Goal: Communication & Community: Answer question/provide support

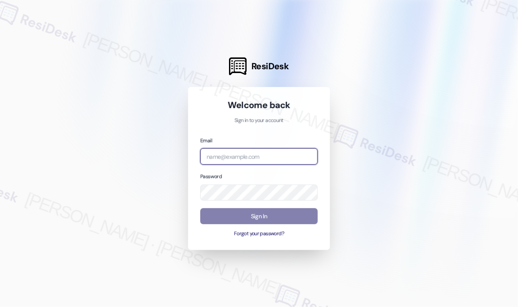
click at [229, 153] on input "email" at bounding box center [258, 156] width 117 height 16
type input "automated-surveys-kane_realty-[PERSON_NAME].roles@kane_[DOMAIN_NAME]"
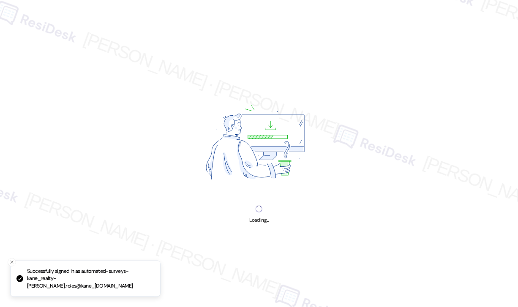
click at [121, 98] on div "Loading..." at bounding box center [259, 153] width 518 height 307
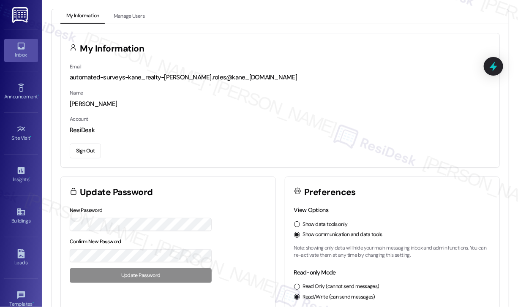
click at [19, 51] on div "Inbox" at bounding box center [21, 55] width 42 height 8
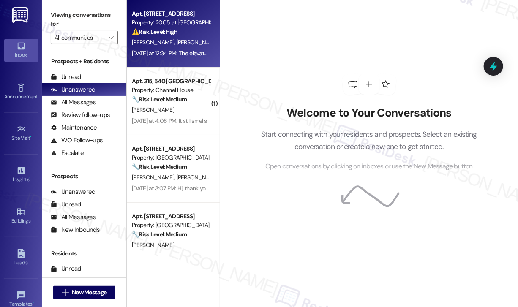
click at [180, 62] on div "Apt. 4C, [STREET_ADDRESS] Property: 2005 at Revolution Mill ⚠️ Risk Level: High…" at bounding box center [173, 34] width 93 height 68
click at [180, 47] on div "Apt. 4C, [STREET_ADDRESS] Property: 2005 at Revolution Mill ⚠️ Risk Level: High…" at bounding box center [173, 34] width 93 height 68
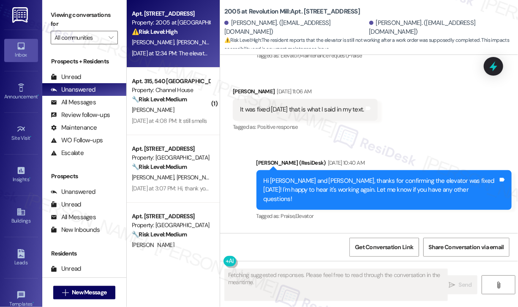
scroll to position [8307, 0]
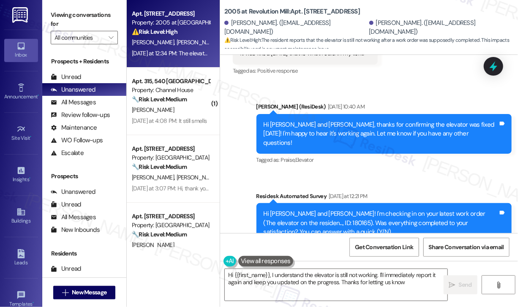
type textarea "Hi {{first_name}}, I understand the elevator is still not working. I'll immedia…"
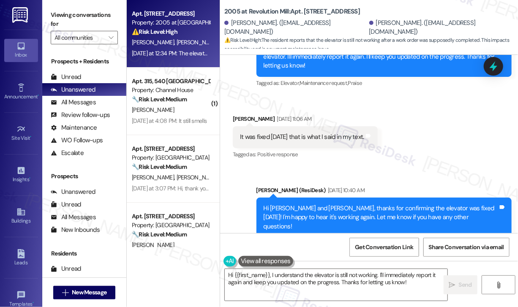
scroll to position [8223, 0]
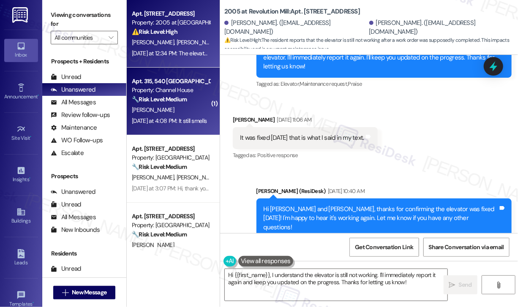
click at [177, 115] on div "Apt. 315, 540 Saint Albans Property: Channel House 🔧 Risk Level: Medium The res…" at bounding box center [173, 102] width 93 height 68
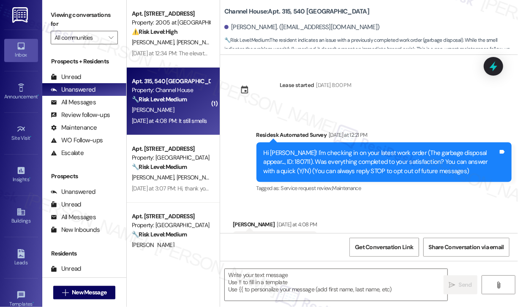
scroll to position [39, 0]
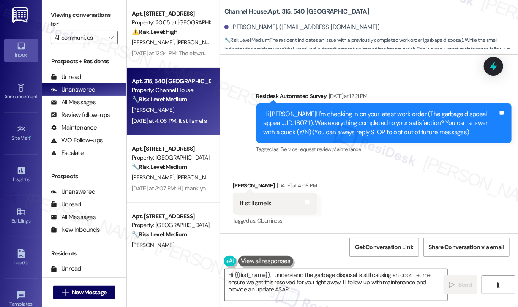
type textarea "Hi {{first_name}}, I understand the garbage disposal is still causing an odor. …"
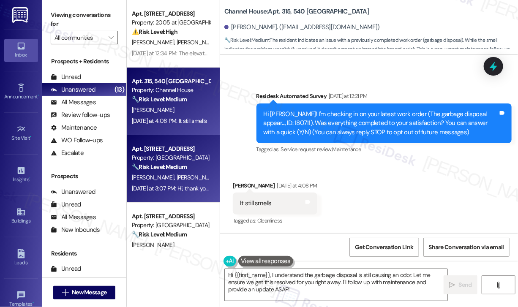
click at [176, 179] on span "[PERSON_NAME]" at bounding box center [197, 178] width 42 height 8
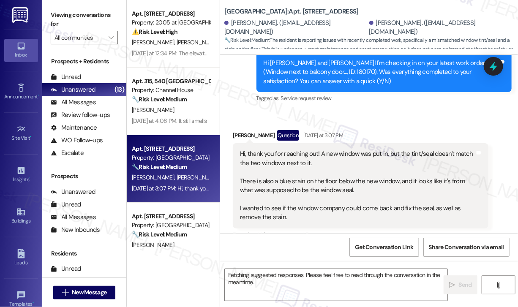
scroll to position [202, 0]
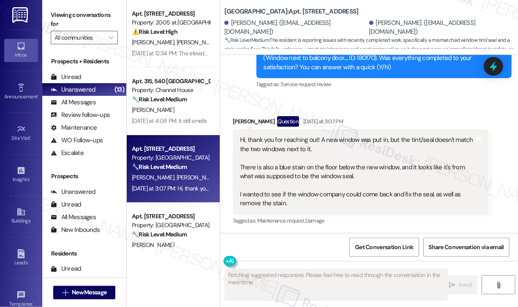
click at [266, 98] on div "Received via SMS [PERSON_NAME] Question [DATE] at 3:07 PM Hi, thank you for rea…" at bounding box center [369, 165] width 298 height 136
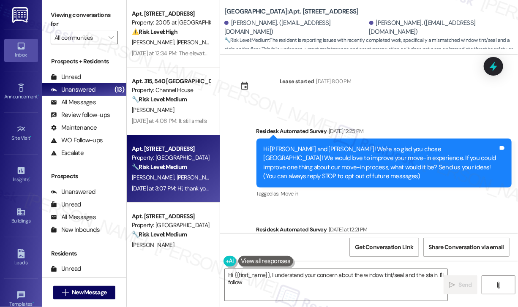
scroll to position [0, 0]
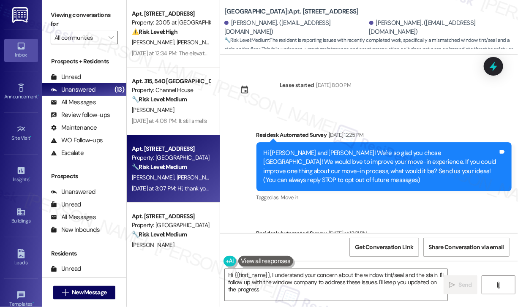
type textarea "Hi {{first_name}}, I understand your concern about the window tint/seal and the…"
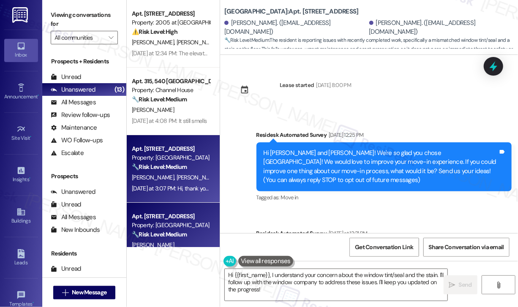
click at [163, 226] on div "Property: [GEOGRAPHIC_DATA]" at bounding box center [171, 225] width 78 height 9
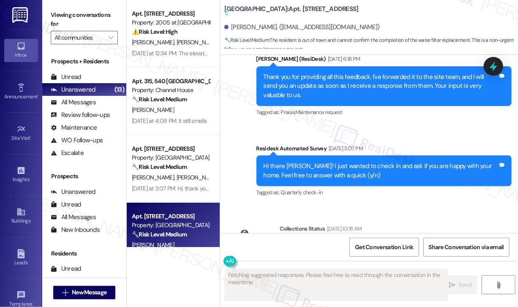
scroll to position [1343, 0]
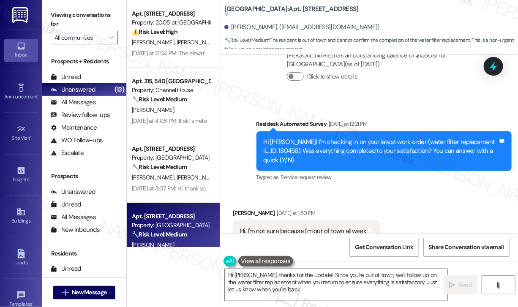
type textarea "Hi [PERSON_NAME], thanks for the update! Since you're out of town, we'll follow…"
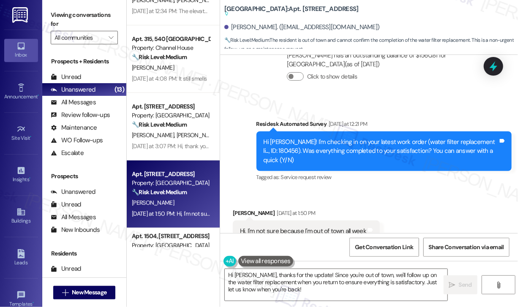
scroll to position [169, 0]
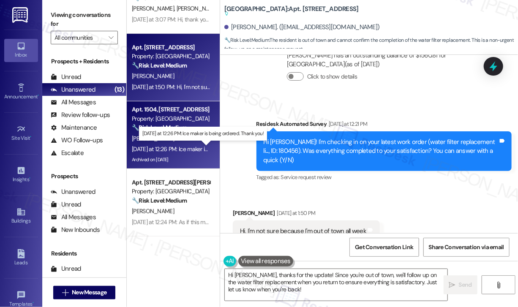
click at [189, 145] on div "[DATE] at 12:26 PM: Ice maker is being ordered. Thank you! [DATE] at 12:26 PM: …" at bounding box center [202, 149] width 141 height 8
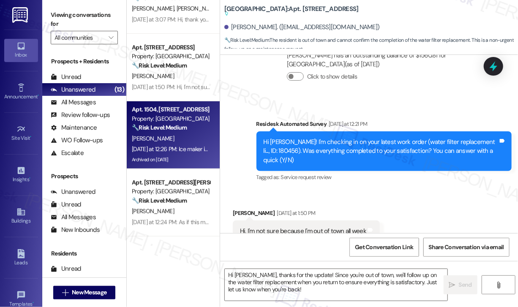
type textarea "Fetching suggested responses. Please feel free to read through the conversation…"
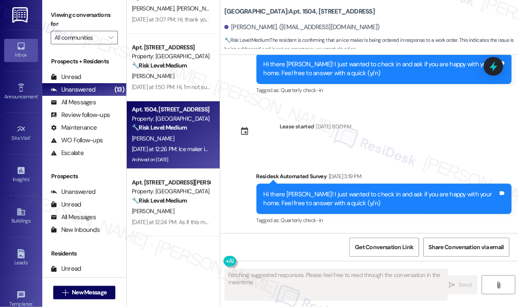
scroll to position [2830, 0]
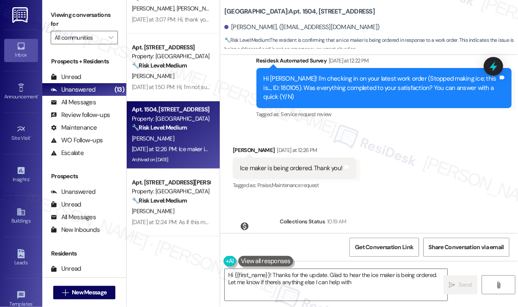
type textarea "Hi {{first_name}}! Thanks for the update. Glad to hear the ice maker is being o…"
click at [361, 170] on div "Received via SMS [PERSON_NAME] [DATE] at 12:26 PM Ice maker is being ordered. T…" at bounding box center [369, 162] width 298 height 71
click at [389, 284] on textarea "Hi {{first_name}}! Thanks for the update. Glad to hear the ice maker is being o…" at bounding box center [336, 285] width 222 height 32
click at [453, 283] on icon "" at bounding box center [452, 285] width 6 height 7
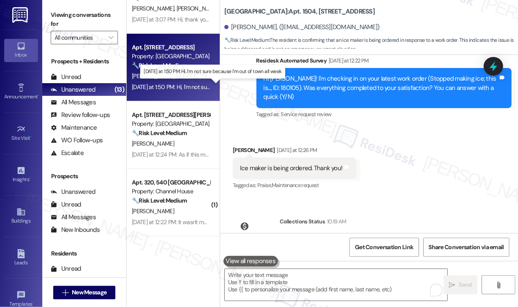
click at [187, 88] on div "[DATE] at 1:50 PM: Hi, I'm not sure because I'm out of town all week [DATE] at …" at bounding box center [212, 87] width 160 height 8
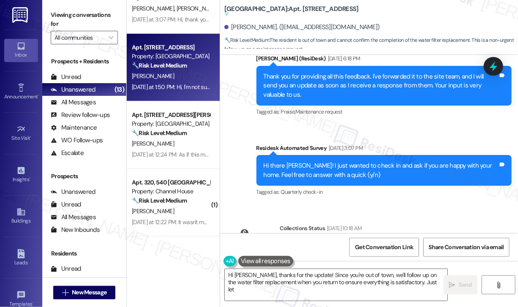
scroll to position [1343, 0]
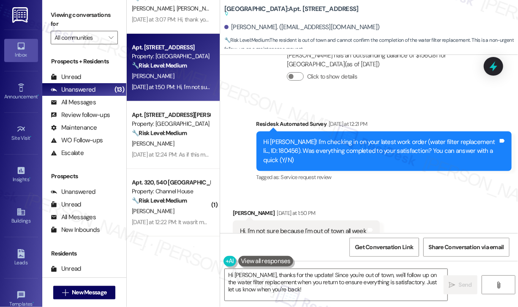
click at [430, 195] on div "Received via SMS [PERSON_NAME] [DATE] at 1:50 PM Hi, I'm not sure because I'm o…" at bounding box center [369, 225] width 298 height 71
click at [388, 278] on textarea "Hi [PERSON_NAME], thanks for the update! Since you're out of town, we'll follow…" at bounding box center [336, 285] width 222 height 32
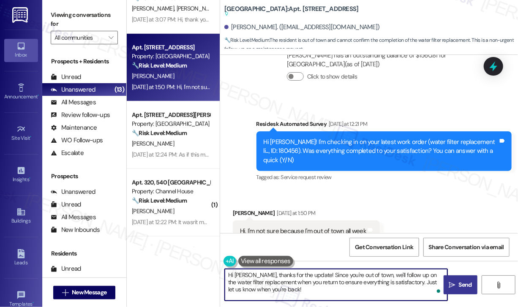
click at [460, 285] on span "Send" at bounding box center [464, 284] width 13 height 9
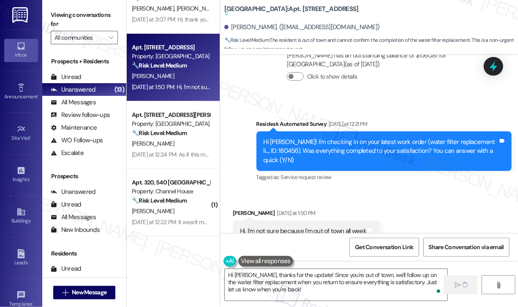
type textarea "Fetching suggested responses. Please feel free to read through the conversation…"
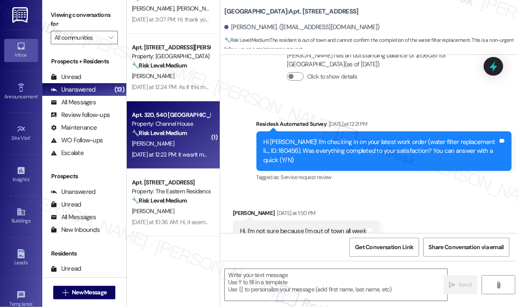
click at [194, 162] on div "Apt. 320, 540 Saint Albans Property: Channel House 🔧 Risk Level: Medium The res…" at bounding box center [173, 135] width 93 height 68
type textarea "Fetching suggested responses. Please feel free to read through the conversation…"
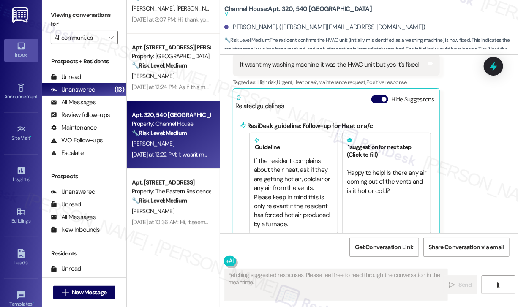
scroll to position [668, 0]
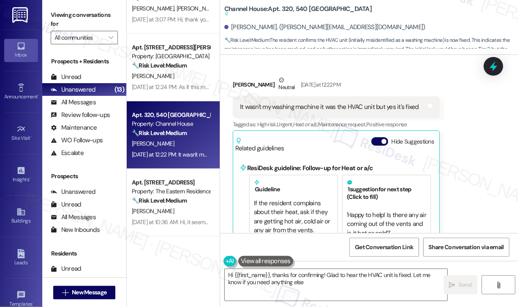
type textarea "Hi {{first_name}}, thanks for confirming! Glad to hear the HVAC unit is fixed. …"
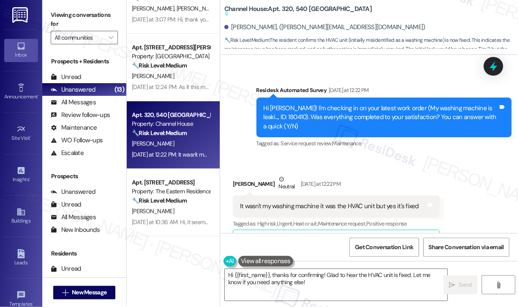
scroll to position [584, 0]
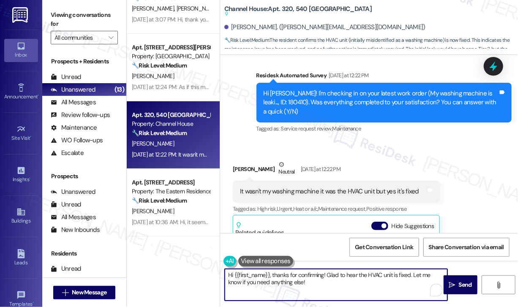
click at [354, 280] on textarea "Hi {{first_name}}, thanks for confirming! Glad to hear the HVAC unit is fixed. …" at bounding box center [336, 285] width 222 height 32
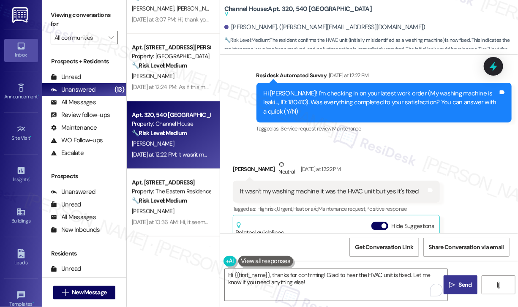
drag, startPoint x: 465, startPoint y: 284, endPoint x: 458, endPoint y: 282, distance: 7.4
click at [464, 284] on span "Send" at bounding box center [464, 284] width 13 height 9
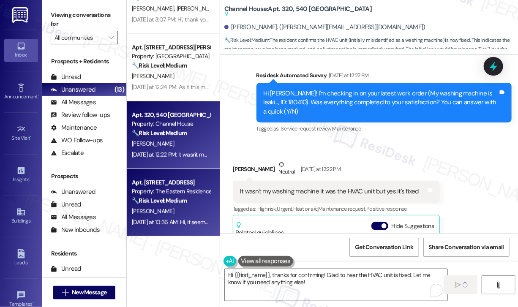
click at [152, 219] on div "[DATE] at 10:36 AM: Hi, it seems that just P2 was pressure washed over the week…" at bounding box center [288, 222] width 312 height 8
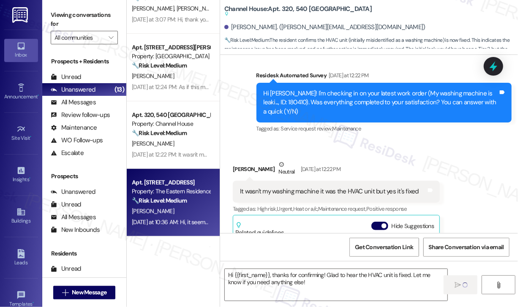
type textarea "Fetching suggested responses. Please feel free to read through the conversation…"
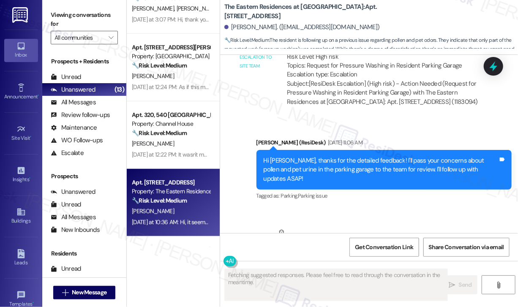
scroll to position [2363, 0]
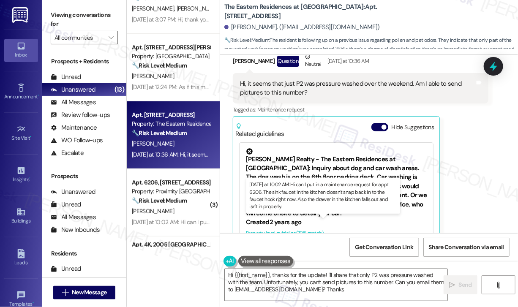
type textarea "Hi {{first_name}}, thanks for the update! I'll share that only P2 was pressure …"
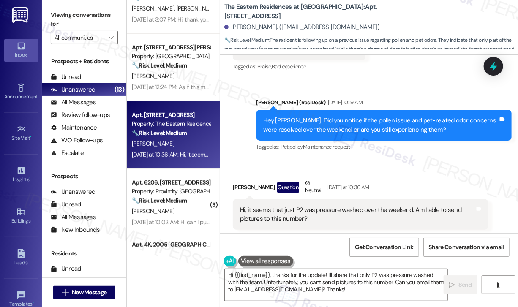
scroll to position [2236, 0]
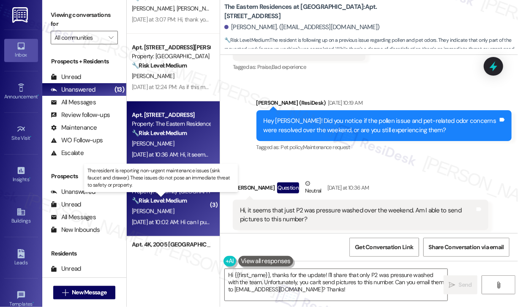
click at [181, 203] on strong "🔧 Risk Level: Medium" at bounding box center [159, 201] width 55 height 8
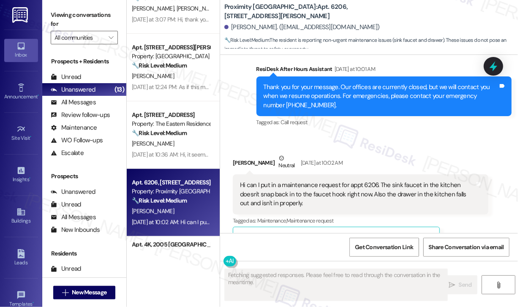
scroll to position [4530, 0]
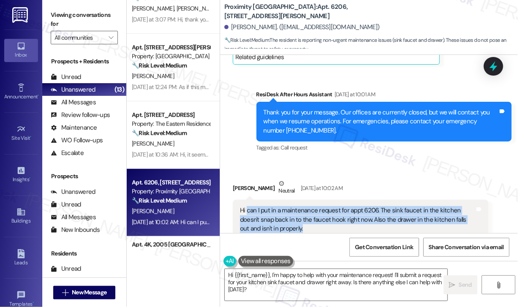
drag, startPoint x: 301, startPoint y: 182, endPoint x: 247, endPoint y: 163, distance: 57.0
click at [247, 206] on div "Hi can I put in a maintenance request for appt 6206. The sink faucet in the kit…" at bounding box center [357, 219] width 235 height 27
copy div "can I put in a maintenance request for appt 6206. The sink faucet in the kitche…"
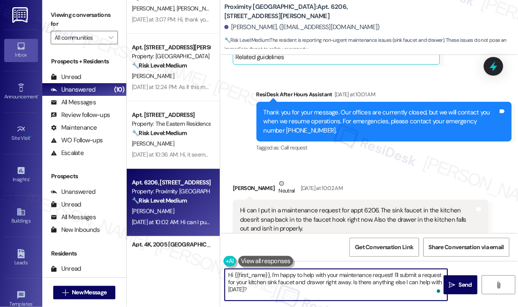
drag, startPoint x: 266, startPoint y: 290, endPoint x: 271, endPoint y: 274, distance: 16.4
click at [271, 275] on textarea "Hi {{first_name}}, I'm happy to help with your maintenance request! I'll submit…" at bounding box center [336, 285] width 222 height 32
click at [290, 290] on textarea "Hi {{first_name}}, I'm happy to help with your maintenance request! I'll submit…" at bounding box center [336, 285] width 222 height 32
drag, startPoint x: 350, startPoint y: 282, endPoint x: 276, endPoint y: 278, distance: 74.4
click at [276, 278] on textarea "Hi {{first_name}}, I'm happy to help with your maintenance request! I'll submit…" at bounding box center [336, 285] width 222 height 32
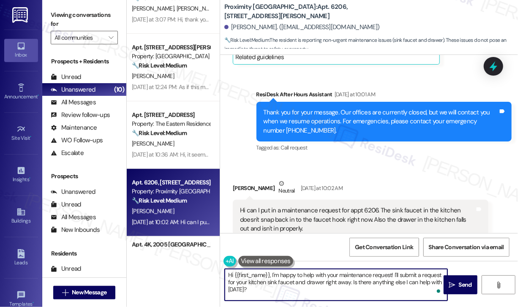
drag, startPoint x: 271, startPoint y: 274, endPoint x: 277, endPoint y: 290, distance: 17.0
click at [278, 291] on textarea "Hi {{first_name}}, I'm happy to help with your maintenance request! I'll submit…" at bounding box center [336, 285] width 222 height 32
paste textarea "Thank you for reaching out. I can help submit a maintenance request for your ki…"
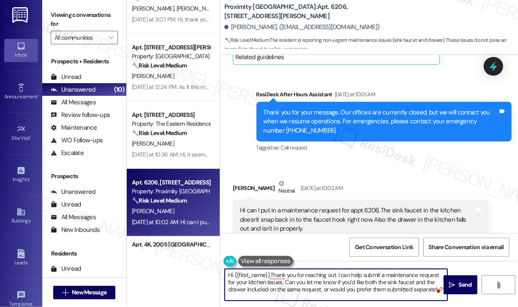
click at [359, 284] on textarea "Hi {{first_name}},Thank you for reaching out. I can help submit a maintenance r…" at bounding box center [336, 285] width 222 height 32
drag, startPoint x: 271, startPoint y: 271, endPoint x: 447, endPoint y: 301, distance: 179.0
click at [447, 301] on div "Hi {{first_name}},Thank you for reaching out. I can help submit a maintenance r…" at bounding box center [369, 292] width 298 height 63
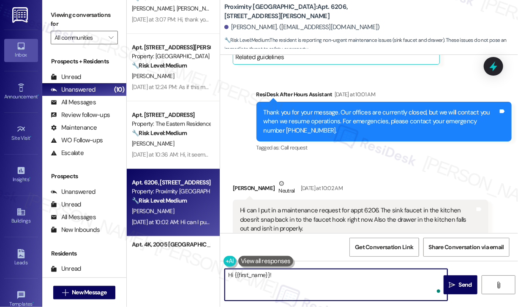
paste textarea "Thank you for reaching out. I can help submit a maintenance request for your ki…"
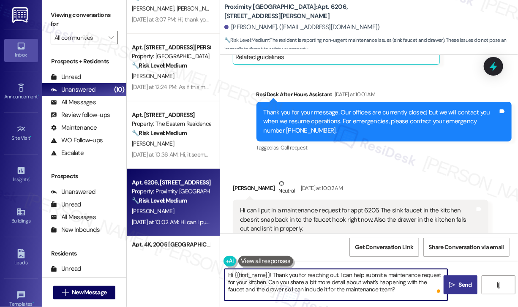
type textarea "Hi {{first_name}}! Thank you for reaching out. I can help submit a maintenance …"
click at [464, 285] on span "Send" at bounding box center [464, 284] width 13 height 9
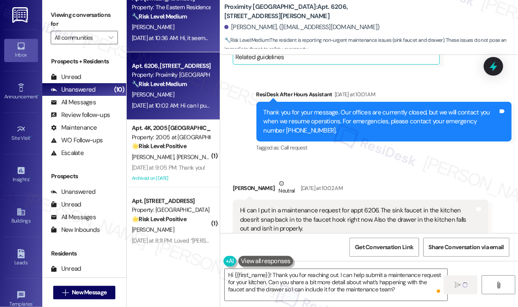
scroll to position [296, 0]
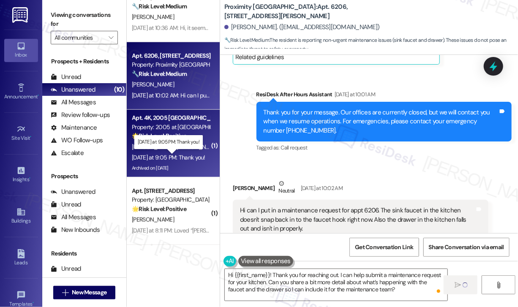
click at [171, 155] on div "[DATE] at 9:05 PM: Thank you! [DATE] at 9:05 PM: Thank you!" at bounding box center [168, 158] width 73 height 8
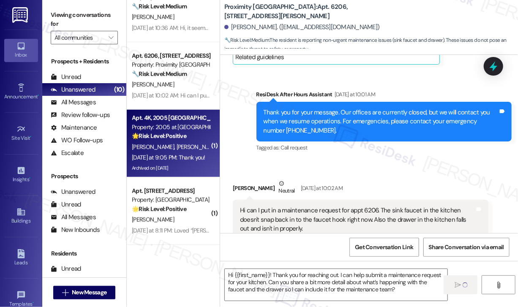
type textarea "Fetching suggested responses. Please feel free to read through the conversation…"
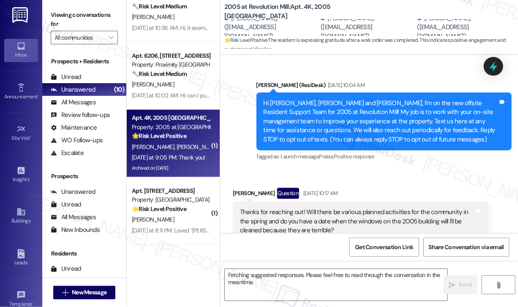
scroll to position [13809, 0]
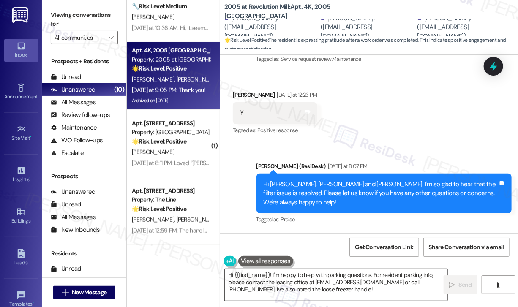
click at [336, 286] on textarea "Hi {{first_name}}! I'm happy to help with parking questions. For resident parki…" at bounding box center [336, 285] width 222 height 32
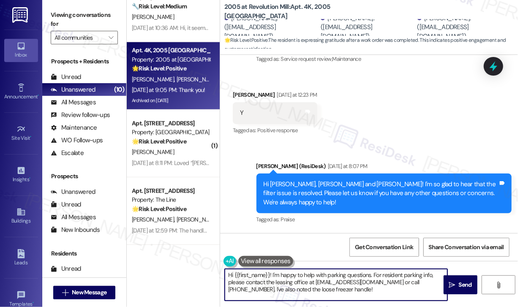
click at [335, 286] on textarea "Hi {{first_name}}! I'm happy to help with parking questions. For resident parki…" at bounding box center [336, 285] width 222 height 32
click at [335, 285] on textarea "Hi {{first_name}}! I'm happy to help with parking questions. For resident parki…" at bounding box center [336, 285] width 222 height 32
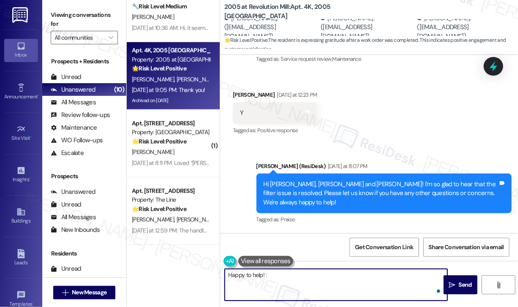
type textarea "Happy to help! :)"
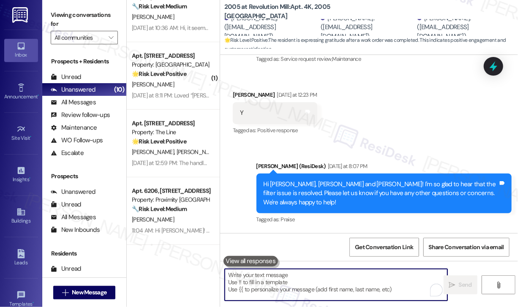
scroll to position [13868, 0]
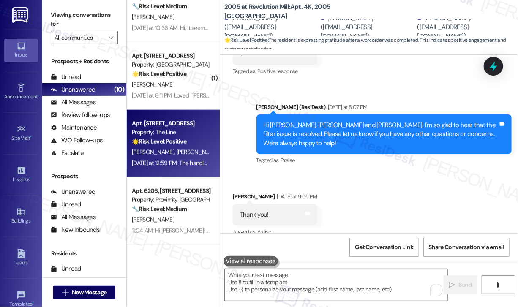
click at [187, 153] on div "[PERSON_NAME] [PERSON_NAME]" at bounding box center [171, 152] width 80 height 11
type textarea "Fetching suggested responses. Please feel free to read through the conversation…"
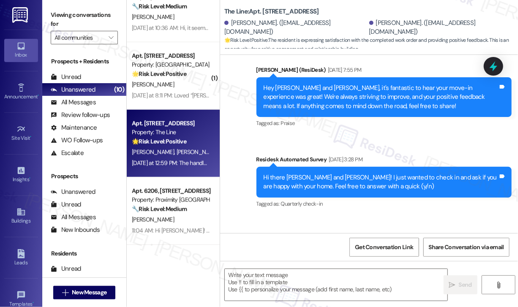
type textarea "Fetching suggested responses. Please feel free to read through the conversation…"
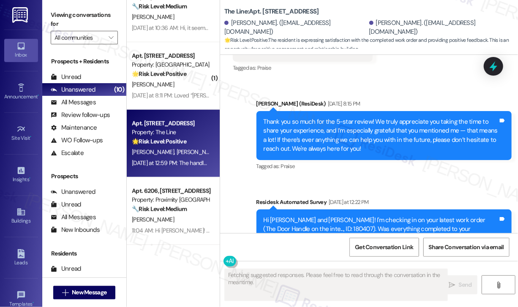
scroll to position [977, 0]
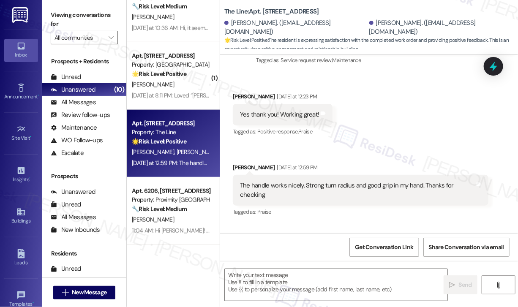
click at [391, 143] on div "Received via SMS [PERSON_NAME] [DATE] at 12:23 PM Yes thank you! Working great!…" at bounding box center [369, 149] width 298 height 152
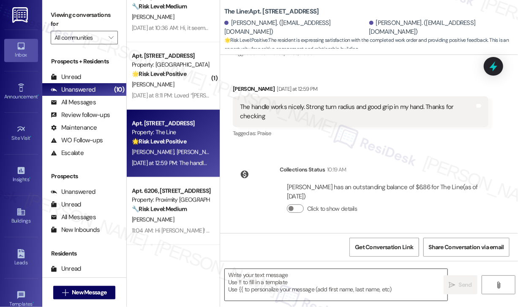
click at [274, 275] on textarea at bounding box center [336, 285] width 222 height 32
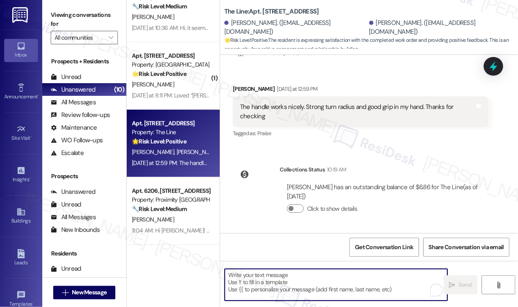
paste textarea "That’s wonderful to hear! We’re so glad that you’re satisfied with the recent w…"
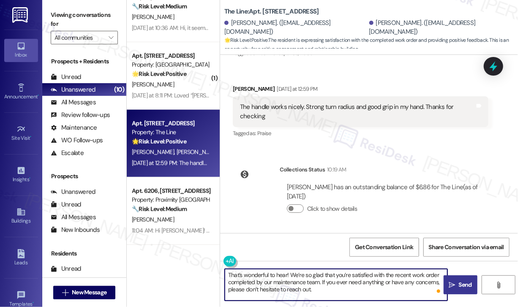
type textarea "That’s wonderful to hear! We’re so glad that you’re satisfied with the recent w…"
click at [459, 281] on span "Send" at bounding box center [464, 284] width 13 height 9
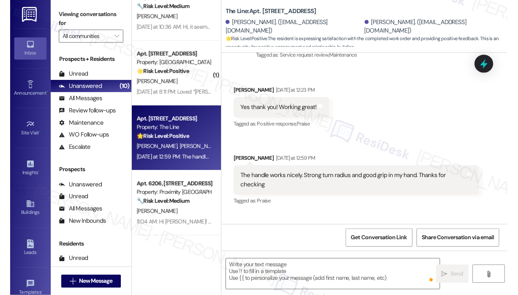
scroll to position [977, 0]
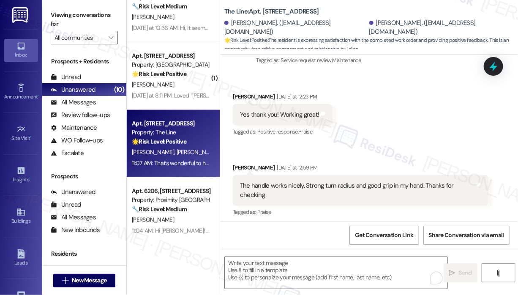
click at [400, 107] on div "Received via SMS [PERSON_NAME] [DATE] at 12:23 PM Yes thank you! Working great!…" at bounding box center [369, 149] width 298 height 152
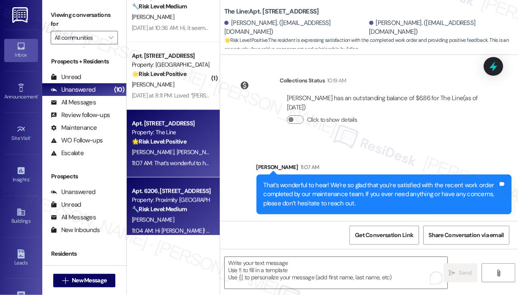
click at [162, 213] on div "🔧 Risk Level: Medium The resident is reporting non-urgent maintenance issues (s…" at bounding box center [171, 209] width 78 height 9
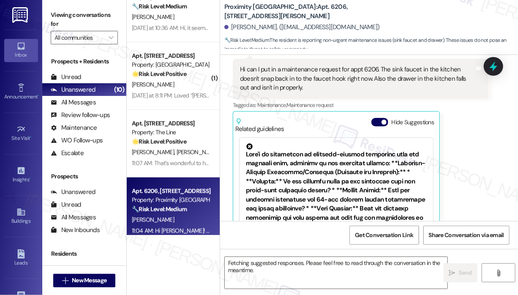
scroll to position [4664, 0]
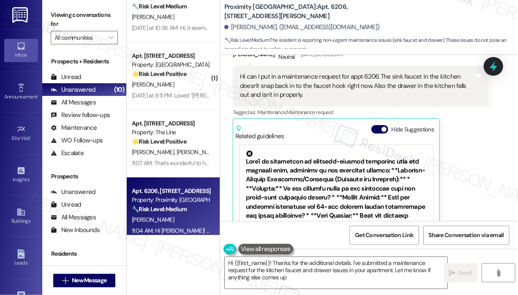
type textarea "Hi {{first_name}}! Thanks for the additional details. I've submitted a maintena…"
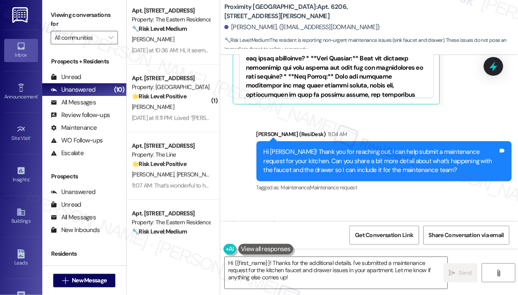
scroll to position [338, 0]
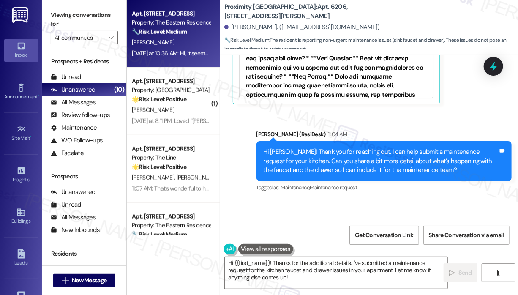
click at [182, 57] on div "[DATE] at 10:36 AM: Hi, it seems that just P2 was pressure washed over the week…" at bounding box center [288, 53] width 312 height 8
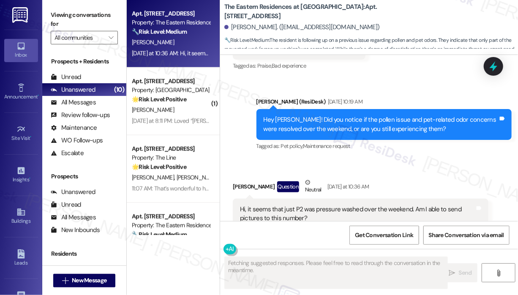
scroll to position [2370, 0]
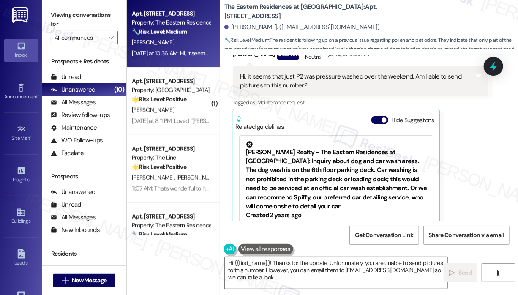
type textarea "Hi {{first_name}}! Thanks for the update. Unfortunately, you are unable to send…"
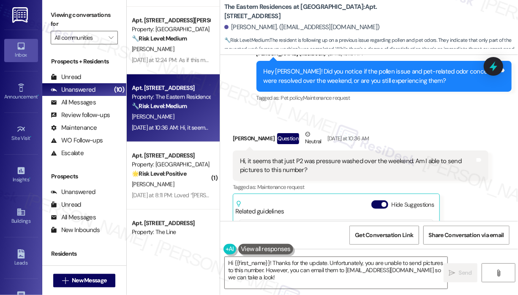
scroll to position [211, 0]
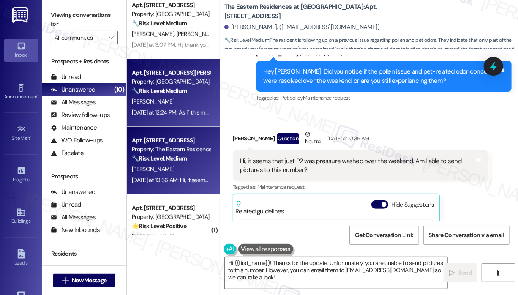
click at [188, 114] on div "[DATE] at 12:24 PM: As if this morning the work order was not complete I will m…" at bounding box center [269, 113] width 274 height 8
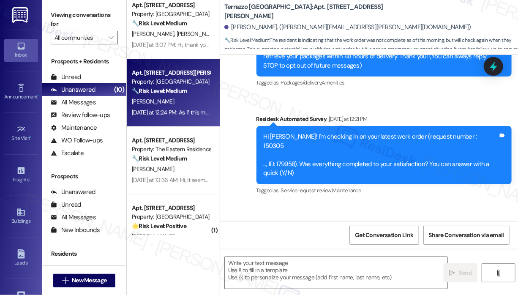
type textarea "Fetching suggested responses. Please feel free to read through the conversation…"
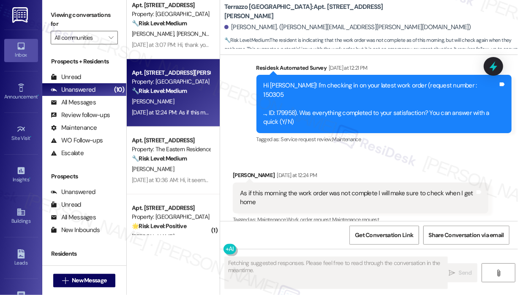
scroll to position [159, 0]
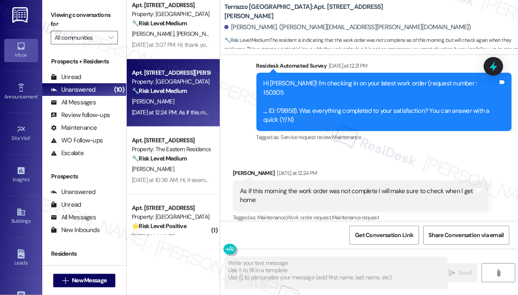
click at [373, 150] on div "Received via SMS [PERSON_NAME] [DATE] at 12:24 PM As if this morning the work o…" at bounding box center [369, 189] width 298 height 80
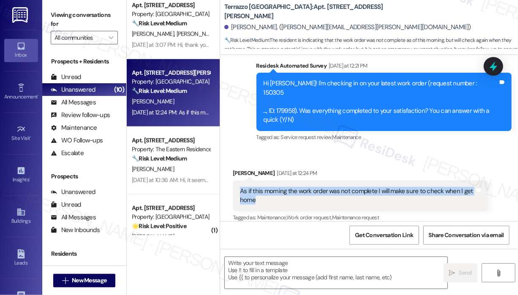
drag, startPoint x: 314, startPoint y: 196, endPoint x: 241, endPoint y: 185, distance: 73.9
click at [241, 185] on div "As if this morning the work order was not complete I will make sure to check wh…" at bounding box center [360, 195] width 255 height 31
copy div "As if this morning the work order was not complete I will make sure to check wh…"
click at [293, 260] on textarea at bounding box center [336, 273] width 222 height 32
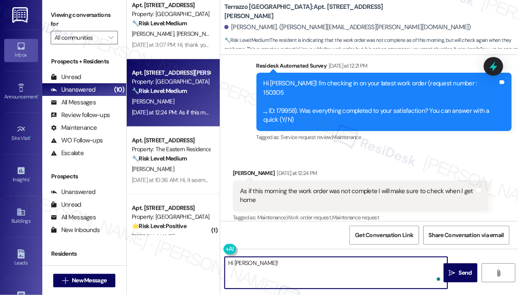
paste textarea "Were you able to check [DATE] if the issue was resolved, or is the work order s…"
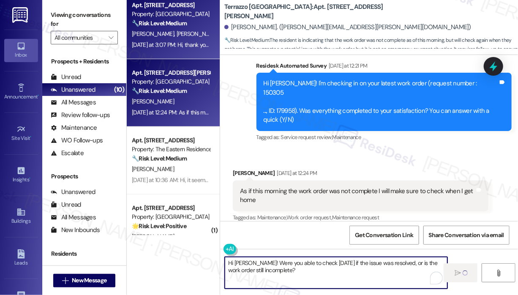
type textarea "Hi [PERSON_NAME]! Were you able to check [DATE] if the issue was resolved, or i…"
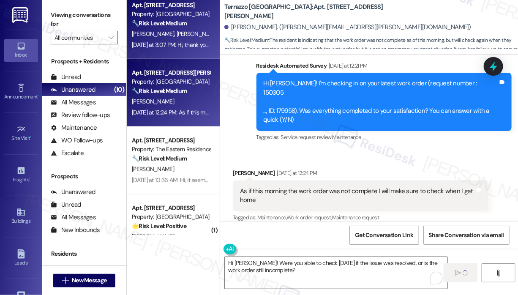
click at [170, 50] on div "[DATE] at 3:07 PM: Hi, thank you for reaching out! A new window was put in, but…" at bounding box center [171, 45] width 80 height 11
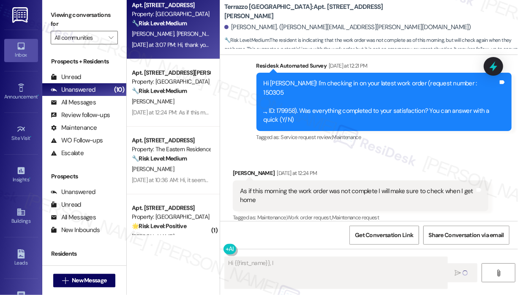
type textarea "Hi {{first_name}}, I"
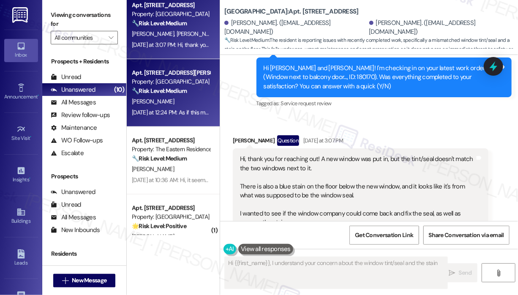
scroll to position [214, 0]
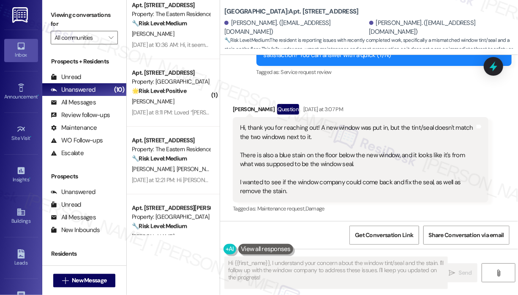
click at [371, 98] on div "Received via SMS [PERSON_NAME] Question [DATE] at 3:07 PM Hi, thank you for rea…" at bounding box center [360, 160] width 268 height 124
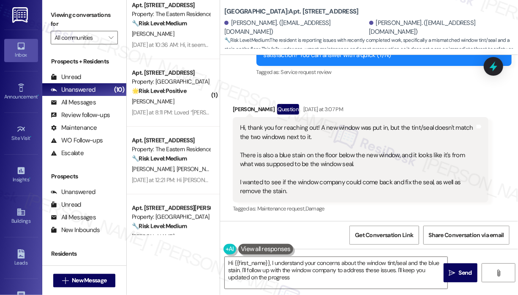
type textarea "Hi {{first_name}}, I understand your concerns about the window tint/seal and th…"
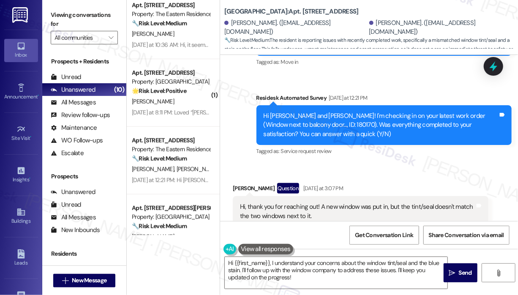
scroll to position [130, 0]
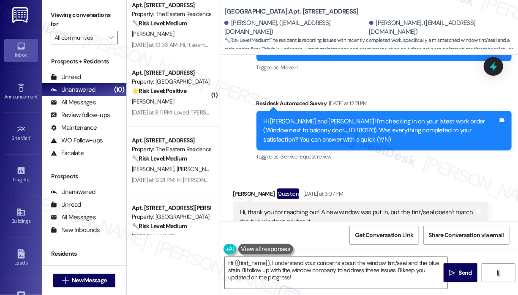
click at [297, 129] on div "Hi [PERSON_NAME] and [PERSON_NAME]! I'm checking in on your latest work order (…" at bounding box center [380, 130] width 235 height 27
copy div "180170"
click at [491, 68] on icon at bounding box center [493, 66] width 10 height 13
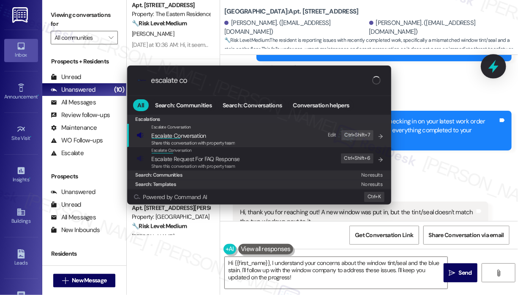
type input "escalate con"
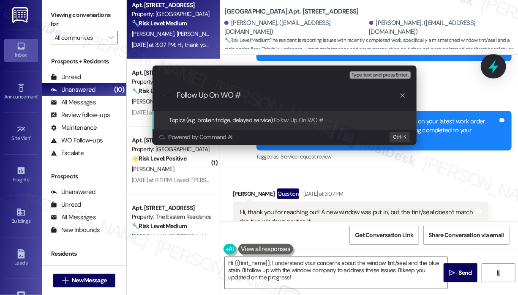
type input "Follow Up On WO #180170"
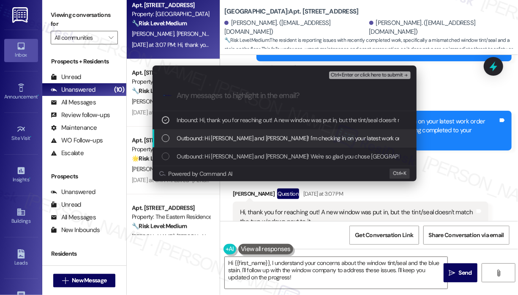
click at [247, 137] on span "Outbound: Hi [PERSON_NAME] and [PERSON_NAME]! I'm checking in on your latest wo…" at bounding box center [448, 137] width 542 height 9
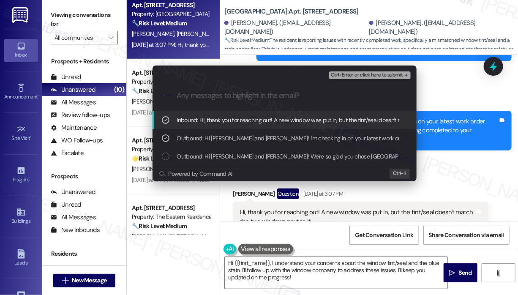
click at [342, 76] on span "Ctrl+Enter or click here to submit" at bounding box center [367, 75] width 72 height 6
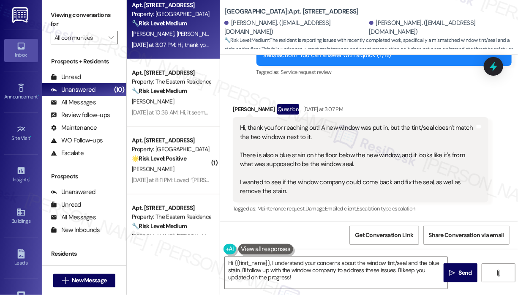
scroll to position [215, 0]
click at [349, 276] on textarea "Hi {{first_name}}, I understand your concerns about the window tint/seal and th…" at bounding box center [336, 273] width 222 height 32
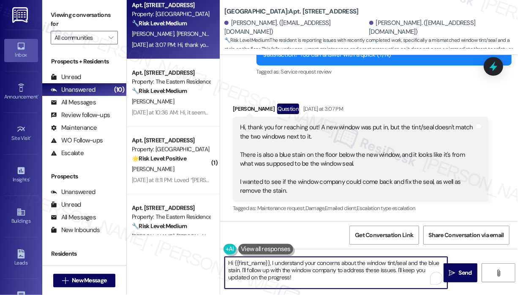
click at [363, 287] on textarea "Hi {{first_name}}, I understand your concerns about the window tint/seal and th…" at bounding box center [336, 273] width 222 height 32
click at [456, 272] on span " Send" at bounding box center [460, 272] width 27 height 9
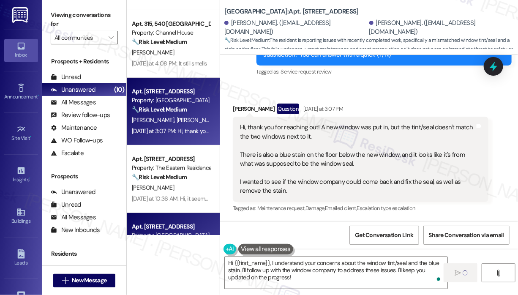
scroll to position [84, 0]
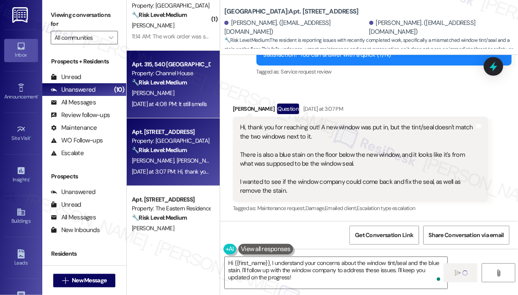
click at [187, 98] on div "[PERSON_NAME]" at bounding box center [171, 93] width 80 height 11
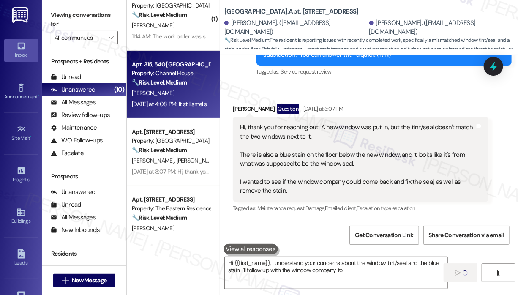
type textarea "Hi {{first_name}}, I understand your concerns about the window tint/seal and th…"
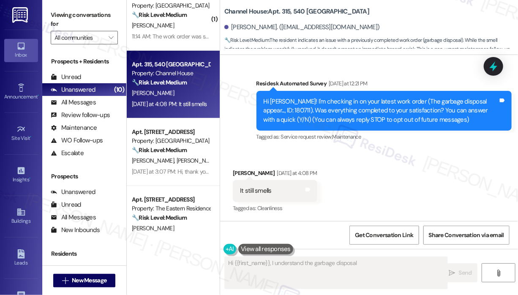
scroll to position [51, 0]
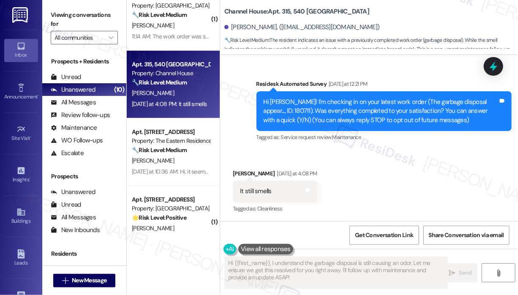
click at [397, 175] on div "Received via SMS [PERSON_NAME] [DATE] at 4:08 PM It still smells Tags and notes…" at bounding box center [369, 185] width 298 height 71
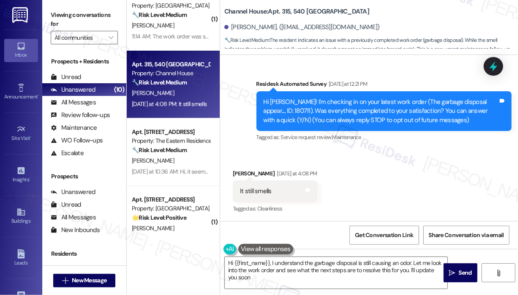
type textarea "Hi {{first_name}}, I understand the garbage disposal is still causing an odor. …"
click at [370, 200] on div "Received via SMS [PERSON_NAME] [DATE] at 4:08 PM It still smells Tags and notes…" at bounding box center [369, 185] width 298 height 71
click at [369, 220] on div "Received via SMS [PERSON_NAME] [DATE] at 4:08 PM It still smells Tags and notes…" at bounding box center [369, 185] width 298 height 71
click at [270, 111] on div "Hi [PERSON_NAME]! I'm checking in on your latest work order (The garbage dispos…" at bounding box center [380, 111] width 235 height 27
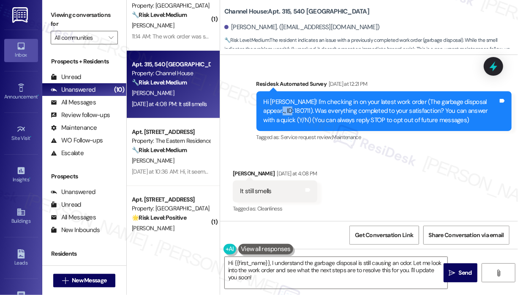
copy div "180711"
click at [498, 68] on icon at bounding box center [493, 66] width 14 height 14
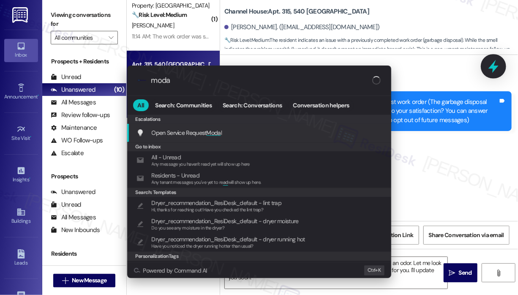
type input "modal"
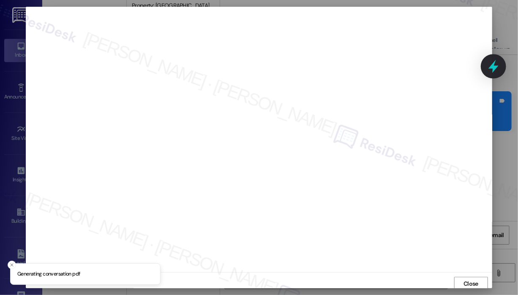
scroll to position [2, 0]
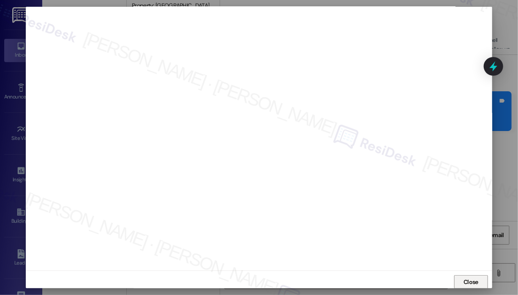
click at [468, 280] on span "Close" at bounding box center [470, 281] width 15 height 9
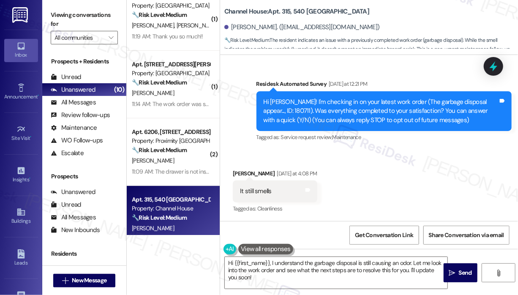
click at [421, 180] on div "Received via SMS [PERSON_NAME] [DATE] at 4:08 PM It still smells Tags and notes…" at bounding box center [369, 185] width 298 height 71
drag, startPoint x: 275, startPoint y: 192, endPoint x: 235, endPoint y: 193, distance: 40.5
click at [235, 193] on div "It still smells Tags and notes" at bounding box center [275, 191] width 84 height 22
copy div "It still smells"
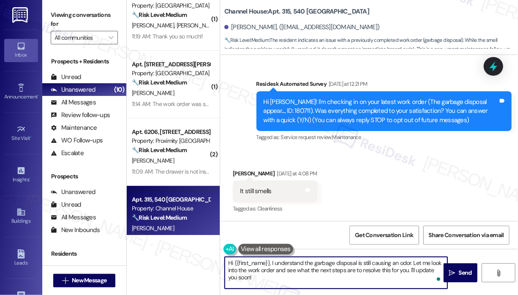
drag, startPoint x: 290, startPoint y: 280, endPoint x: 272, endPoint y: 265, distance: 23.9
click at [272, 265] on textarea "Hi {{first_name}}, I understand the garbage disposal is still causing an odor. …" at bounding box center [336, 273] width 222 height 32
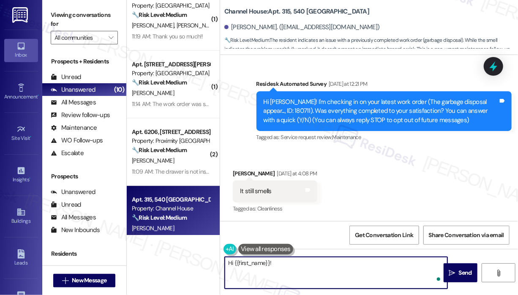
paste textarea "Thank you for reaching out. Can you confirm if this smell issue was included in…"
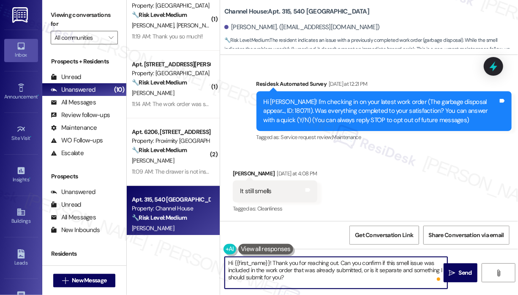
click at [314, 274] on textarea "Hi {{first_name}}! Thank you for reaching out. Can you confirm if this smell is…" at bounding box center [336, 273] width 222 height 32
type textarea "Hi {{first_name}}! Thank you for reaching out. Can you confirm if this smell is…"
click at [466, 271] on span "Send" at bounding box center [464, 272] width 13 height 9
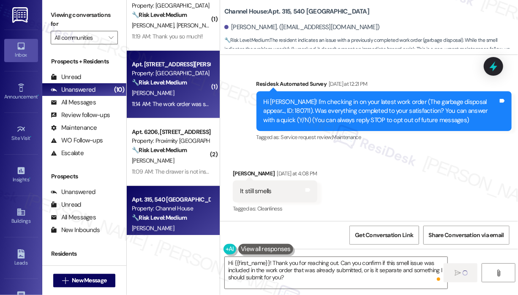
click at [182, 107] on div "11:14 AM: The work order was still incomplete 11:14 AM: The work order was stil…" at bounding box center [185, 104] width 107 height 8
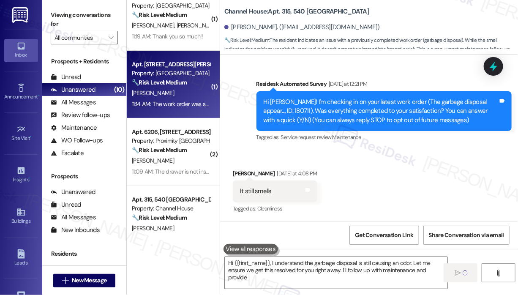
type textarea "Hi {{first_name}}, I understand the garbage disposal is still causing an odor. …"
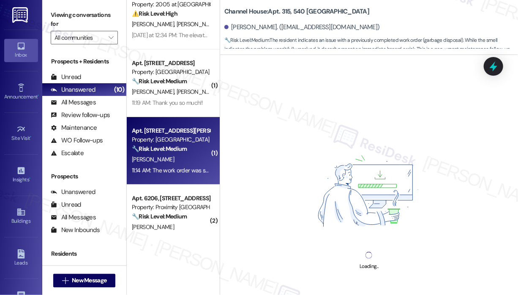
scroll to position [0, 0]
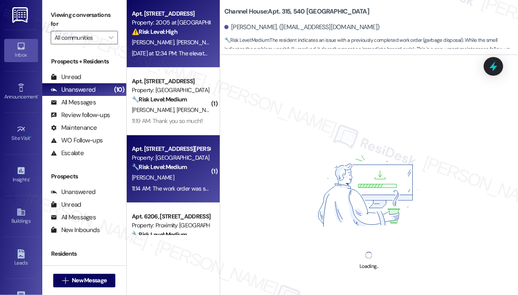
click at [179, 50] on div "[DATE] at 12:34 PM: The elevator is still not working [DATE] at 12:34 PM: The e…" at bounding box center [192, 53] width 121 height 8
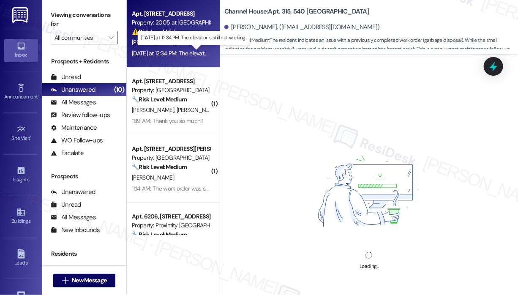
click at [179, 50] on div "[DATE] at 12:34 PM: The elevator is still not working [DATE] at 12:34 PM: The e…" at bounding box center [192, 53] width 121 height 8
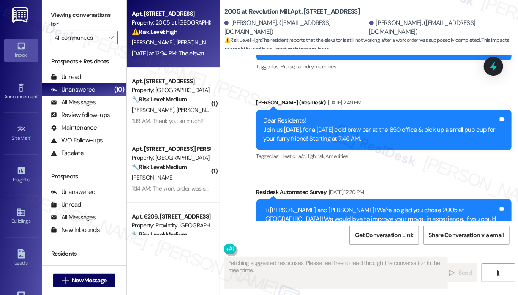
scroll to position [8362, 0]
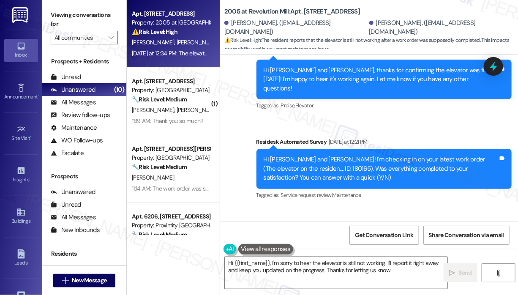
type textarea "Hi {{first_name}}, I'm sorry to hear the elevator is still not working. I'll re…"
click at [381, 207] on div "Received via SMS [PERSON_NAME] [DATE] at 12:34 PM The elevator is still not wor…" at bounding box center [369, 242] width 298 height 71
click at [382, 207] on div "Received via SMS [PERSON_NAME] [DATE] at 12:34 PM The elevator is still not wor…" at bounding box center [369, 242] width 298 height 71
click at [381, 207] on div "Received via SMS [PERSON_NAME] [DATE] at 12:34 PM The elevator is still not wor…" at bounding box center [369, 242] width 298 height 71
click at [496, 65] on icon at bounding box center [493, 66] width 14 height 14
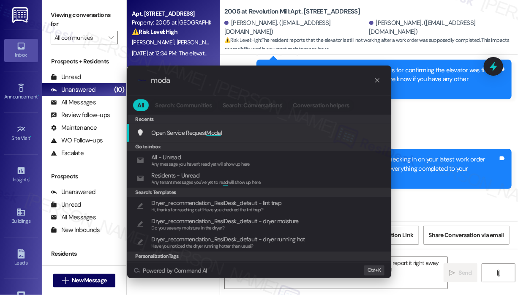
type input "modal"
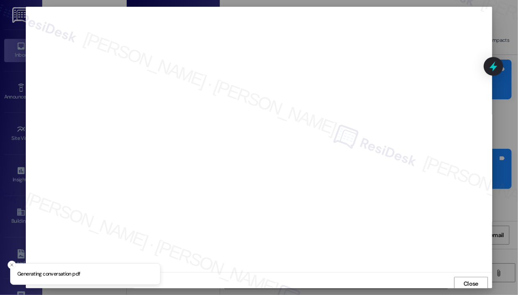
scroll to position [2, 0]
click at [464, 278] on button "Close" at bounding box center [471, 282] width 34 height 14
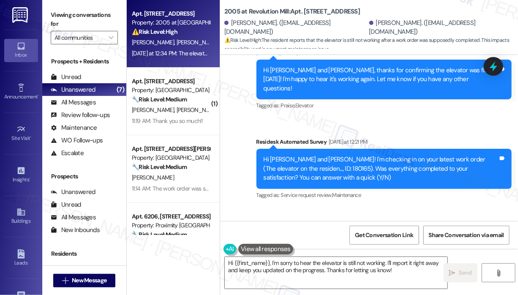
click at [420, 207] on div "Received via SMS [PERSON_NAME] [DATE] at 12:34 PM The elevator is still not wor…" at bounding box center [369, 242] width 298 height 71
click at [304, 155] on div "Hi [PERSON_NAME] and [PERSON_NAME]! I'm checking in on your latest work order (…" at bounding box center [380, 168] width 235 height 27
copy div "180165"
click at [492, 67] on icon at bounding box center [493, 66] width 10 height 13
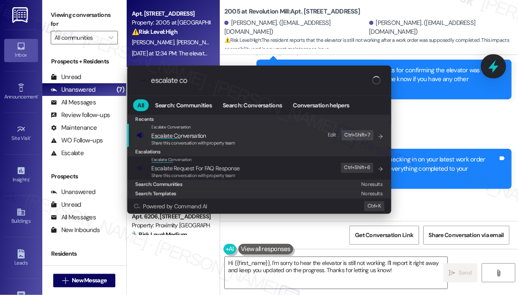
type input "escalate con"
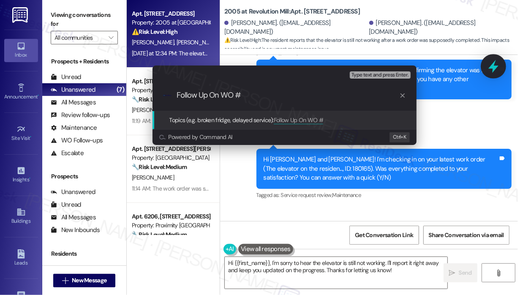
paste input "180165"
type input "Follow Up On WO #180165"
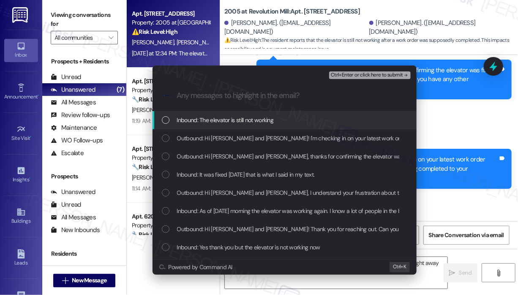
click at [311, 122] on div "Inbound: The elevator is still not working" at bounding box center [285, 119] width 247 height 9
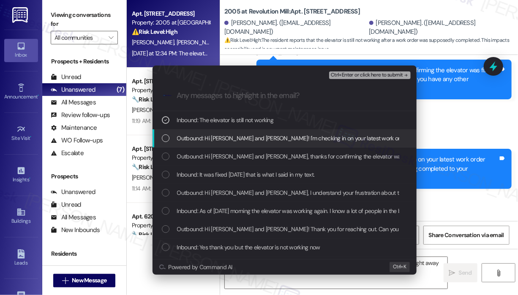
click at [314, 134] on span "Outbound: Hi [PERSON_NAME] and [PERSON_NAME]! I'm checking in on your latest wo…" at bounding box center [445, 137] width 537 height 9
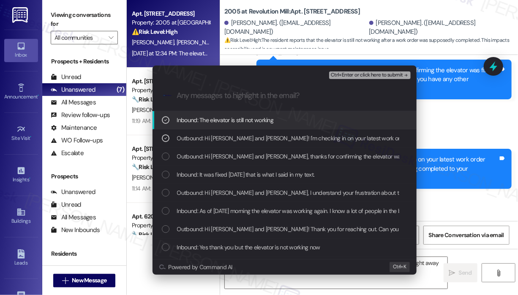
click at [348, 74] on span "Ctrl+Enter or click here to submit" at bounding box center [367, 75] width 72 height 6
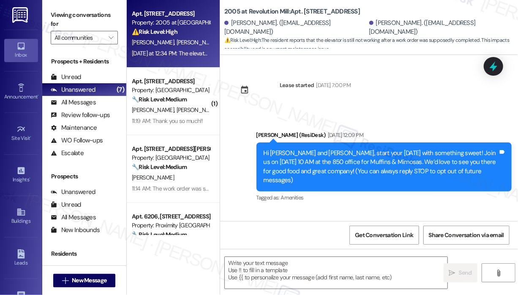
scroll to position [8361, 0]
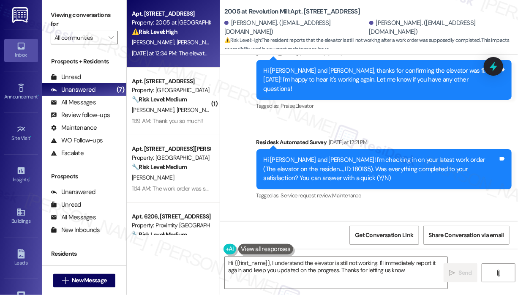
type textarea "Hi {{first_name}}, I understand the elevator is still not working. I'll immedia…"
click at [439, 208] on div "Received via SMS [PERSON_NAME] [DATE] at 12:34 PM The elevator is still not wor…" at bounding box center [369, 243] width 298 height 71
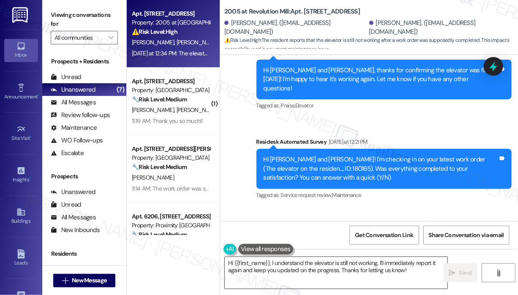
click at [424, 265] on textarea "Hi {{first_name}}, I understand the elevator is still not working. I'll immedia…" at bounding box center [336, 273] width 222 height 32
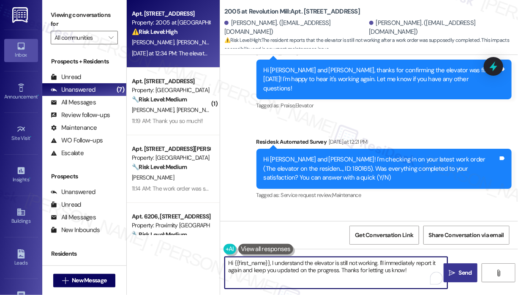
click at [466, 268] on span "Send" at bounding box center [464, 272] width 13 height 9
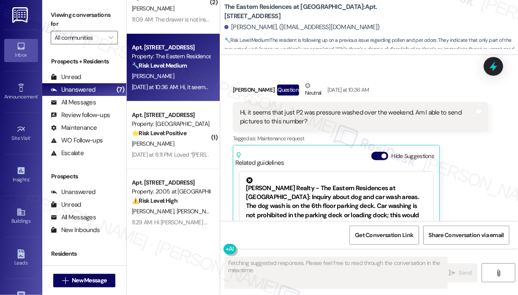
scroll to position [2330, 0]
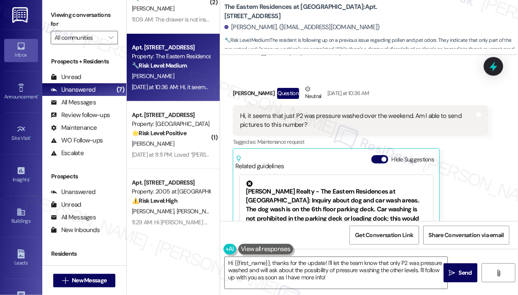
click at [475, 185] on div "[PERSON_NAME] Question Neutral [DATE] at 10:36 AM Hi, it seems that just P2 was…" at bounding box center [360, 187] width 255 height 207
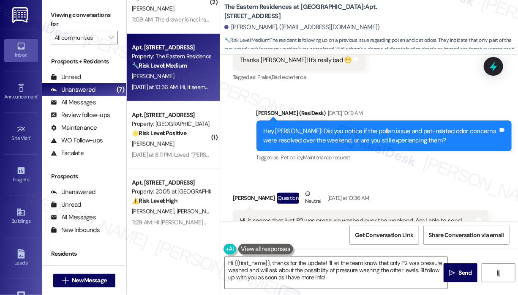
scroll to position [2246, 0]
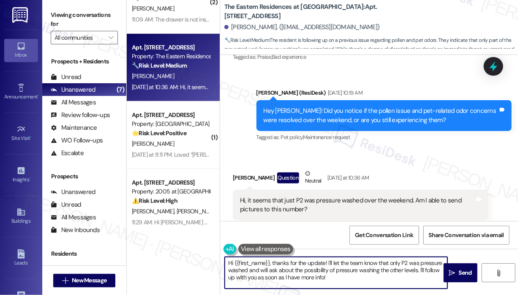
click at [364, 281] on textarea "Hi {{first_name}}, thanks for the update! I'll let the team know that only P2 w…" at bounding box center [336, 273] width 222 height 32
drag, startPoint x: 326, startPoint y: 261, endPoint x: 332, endPoint y: 276, distance: 15.7
click at [332, 276] on textarea "Hi {{first_name}}, thanks for the update! I'll let the team know that only P2 w…" at bounding box center [336, 273] width 222 height 32
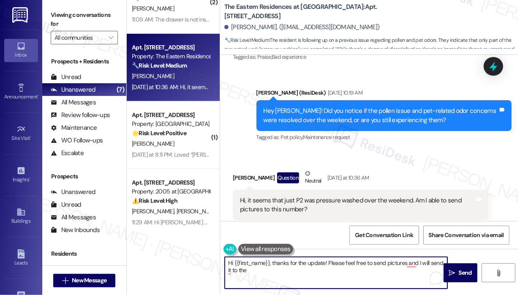
click at [231, 271] on textarea "Hi {{first_name}}, thanks for the update! Please feel free to send pictures and…" at bounding box center [336, 273] width 222 height 32
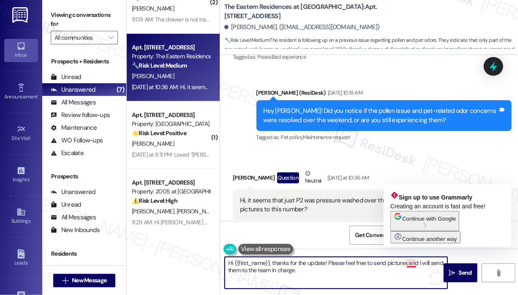
click at [405, 262] on textarea "Hi {{first_name}}, thanks for the update! Please feel free to send pictures and…" at bounding box center [336, 273] width 222 height 32
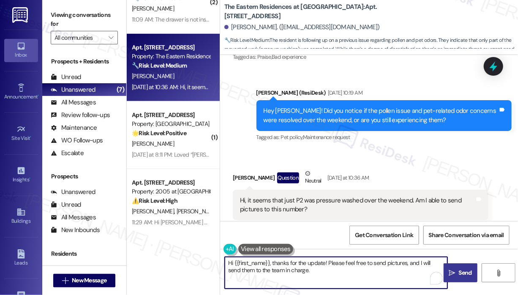
type textarea "Hi {{first_name}}, thanks for the update! Please feel free to send pictures, an…"
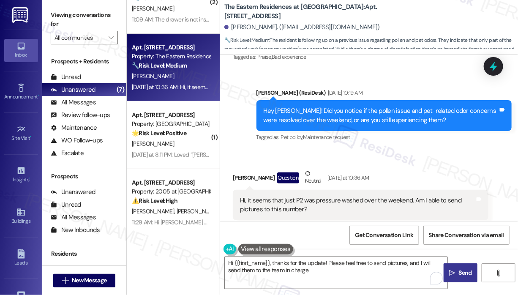
click at [463, 268] on span "Send" at bounding box center [464, 272] width 13 height 9
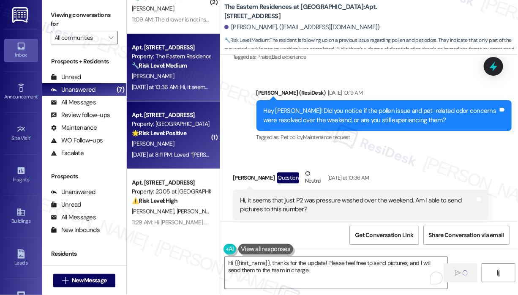
click at [192, 160] on div "[DATE] at 8:11 PM: Loved “[PERSON_NAME] ([GEOGRAPHIC_DATA]): That’s wonderful t…" at bounding box center [171, 154] width 80 height 11
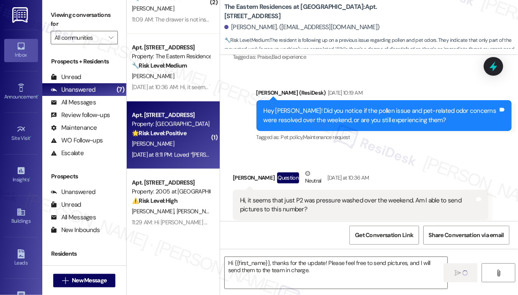
type textarea "Fetching suggested responses. Please feel free to read through the conversation…"
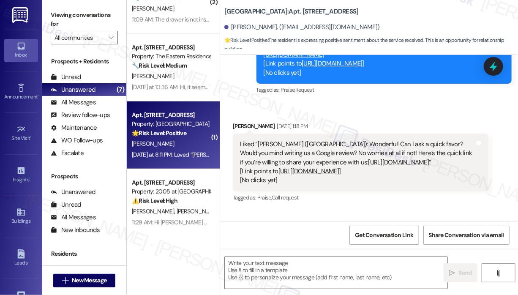
type textarea "Fetching suggested responses. Please feel free to read through the conversation…"
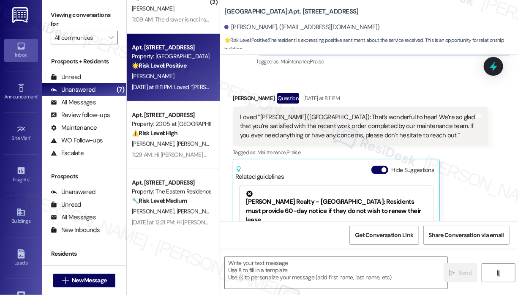
scroll to position [800, 0]
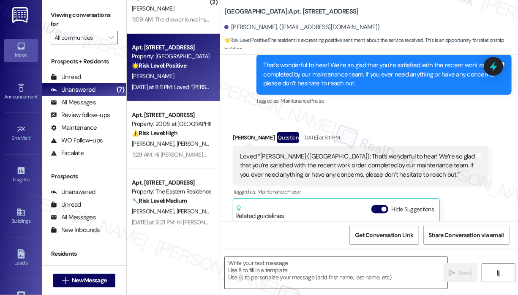
click at [244, 284] on textarea at bounding box center [336, 273] width 222 height 32
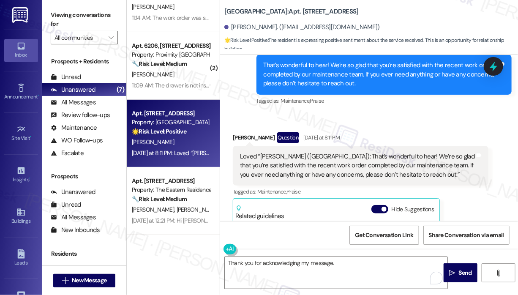
scroll to position [103, 0]
click at [305, 271] on textarea "Thank you for acknowledging my message." at bounding box center [336, 273] width 222 height 32
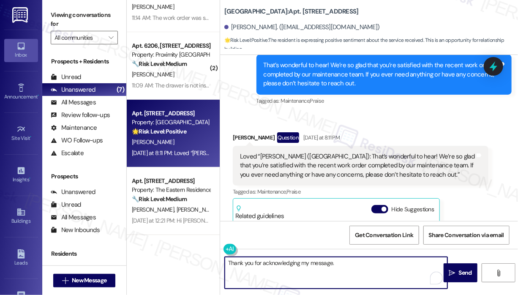
click at [358, 262] on textarea "Thank you for acknowledging my message." at bounding box center [336, 273] width 222 height 32
paste textarea "❤️"
type textarea "Thank you for acknowledging my message. ❤️"
click at [453, 267] on button " Send" at bounding box center [460, 272] width 34 height 19
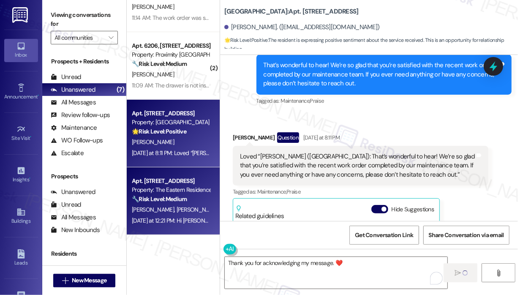
click at [194, 190] on div "Property: The Eastern Residences at [GEOGRAPHIC_DATA]" at bounding box center [171, 189] width 78 height 9
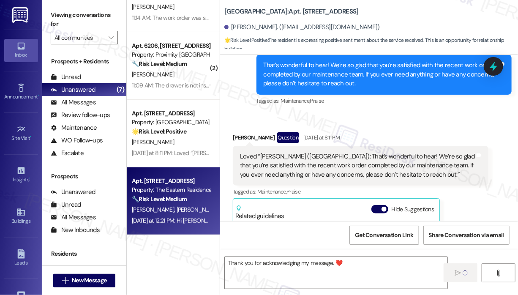
type textarea "Fetching suggested responses. Please feel free to read through the conversation…"
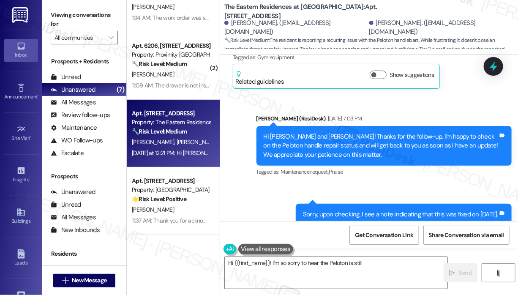
scroll to position [3910, 0]
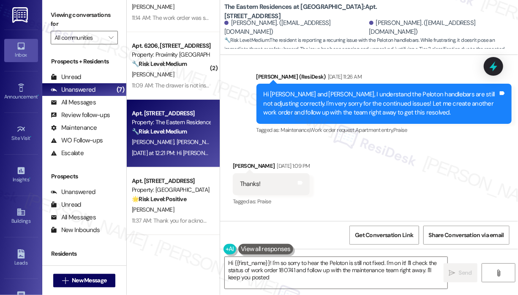
type textarea "Hi {{first_name}}! I'm so sorry to hear the Peloton is still not fixed. I'm on …"
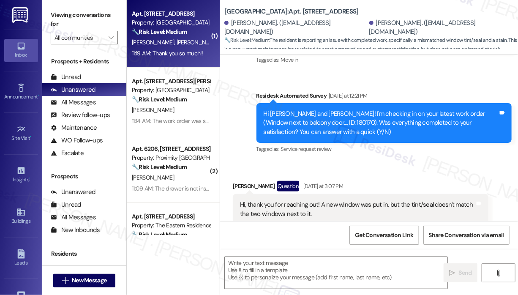
type textarea "Fetching suggested responses. Please feel free to read through the conversation…"
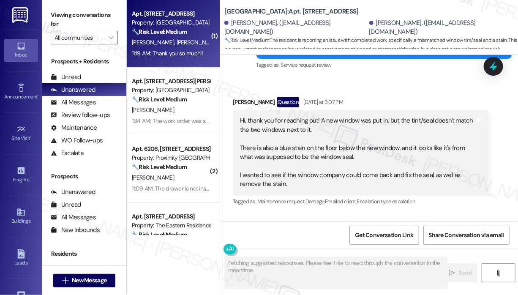
scroll to position [488, 0]
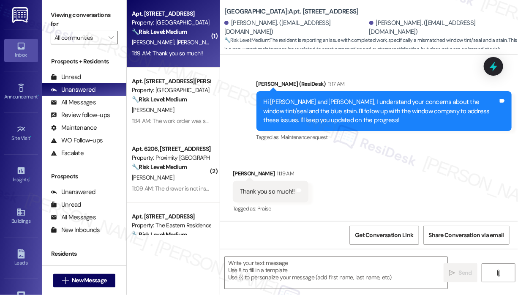
click at [415, 175] on div "Received via SMS Kally Meyer 11:19 AM Thank you so much!! Tags and notes Tagged…" at bounding box center [369, 185] width 298 height 71
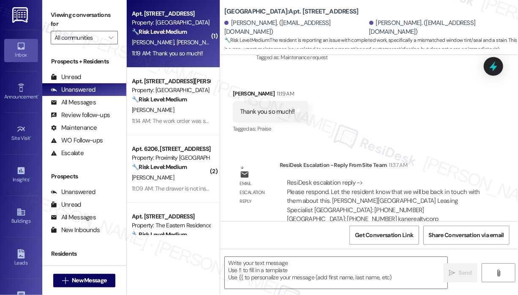
scroll to position [575, 0]
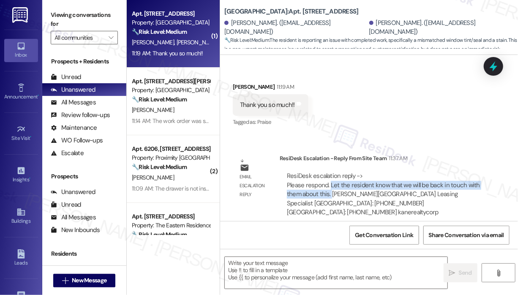
drag, startPoint x: 330, startPoint y: 194, endPoint x: 330, endPoint y: 189, distance: 5.1
click at [330, 189] on div "ResiDesk escalation reply -> Please respond. Let the resident know that we will…" at bounding box center [383, 193] width 193 height 45
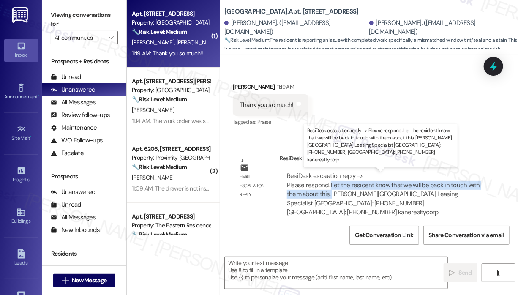
copy div "Let the resident know that we will be back in touch with them about this."
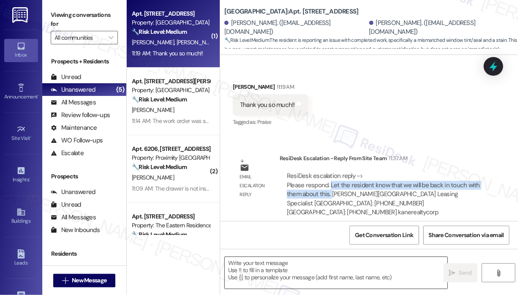
click at [257, 266] on textarea at bounding box center [336, 273] width 222 height 32
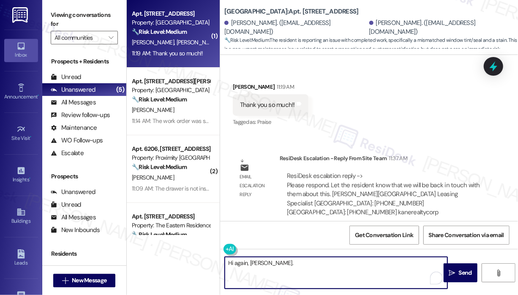
paste textarea "The site team asked me to let you know that they will be back in touch with you…"
click at [355, 267] on textarea "Hi again, Kally. The site team asked me to let you know that they will be back …" at bounding box center [336, 273] width 222 height 32
click at [358, 273] on textarea "Hi again, Kally. The site team asked me to let you know that they will be back …" at bounding box center [336, 273] width 222 height 32
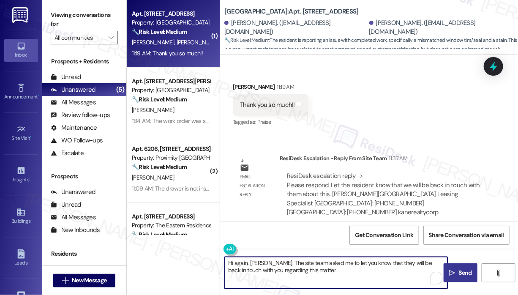
type textarea "Hi again, Kally. The site team asked me to let you know that they will be back …"
click at [455, 272] on span " Send" at bounding box center [460, 272] width 27 height 9
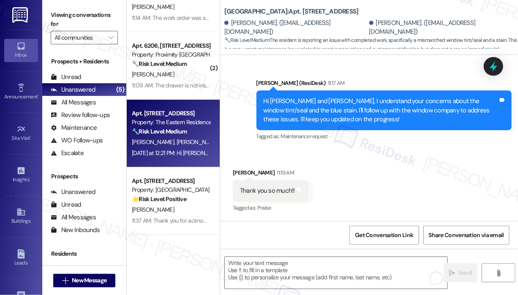
scroll to position [488, 0]
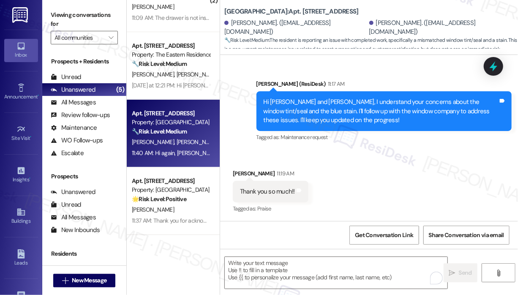
click at [190, 136] on div "🔧 Risk Level: Medium The resident is reporting an issue with completed work, sp…" at bounding box center [171, 131] width 78 height 9
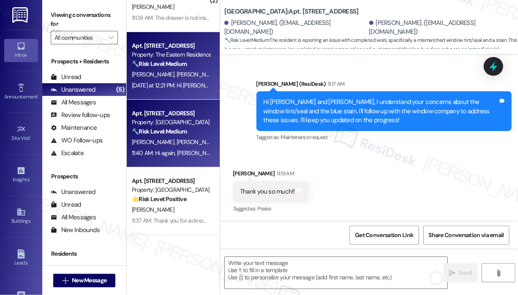
click at [190, 91] on div "Yesterday at 12:21 PM: Hi Cecilia and Grant! I'm checking in on your latest wor…" at bounding box center [171, 85] width 80 height 11
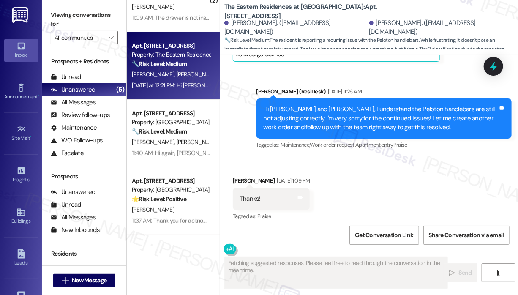
scroll to position [3910, 0]
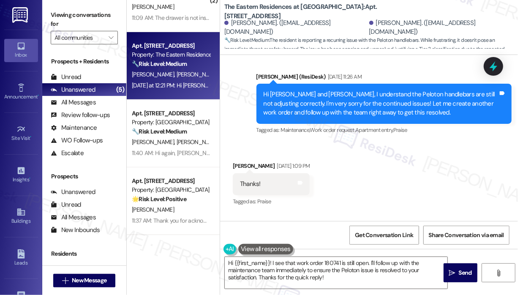
click at [414, 174] on div "Received via SMS Grant Mahler Aug 25, 2025 at 1:09 PM Thanks! Tags and notes Ta…" at bounding box center [369, 177] width 298 height 71
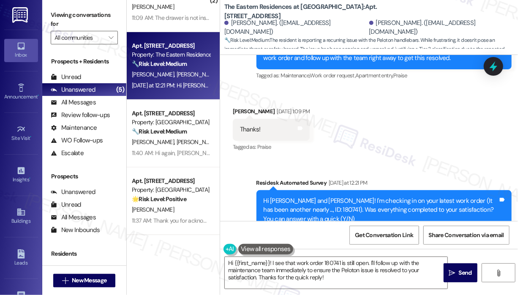
scroll to position [3960, 0]
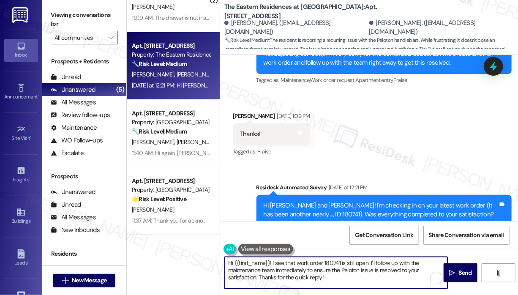
drag, startPoint x: 355, startPoint y: 282, endPoint x: 226, endPoint y: 263, distance: 130.5
click at [226, 263] on textarea "Hi {{first_name}}! I see that work order 180741 is still open. I'll follow up w…" at bounding box center [336, 273] width 222 height 32
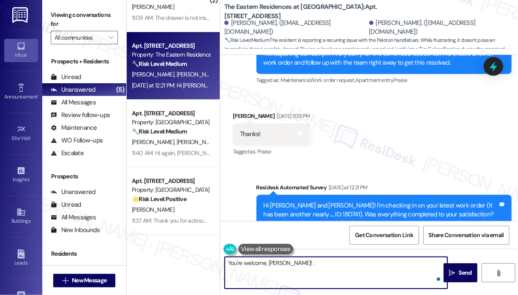
type textarea "You're welcome, Grant! :)"
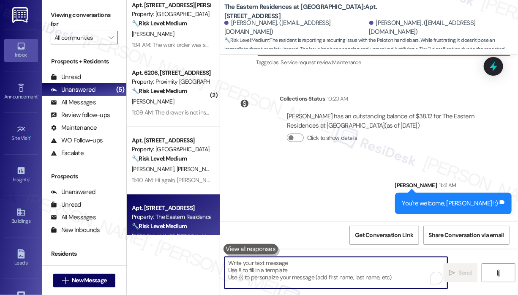
scroll to position [0, 0]
